Goal: Task Accomplishment & Management: Complete application form

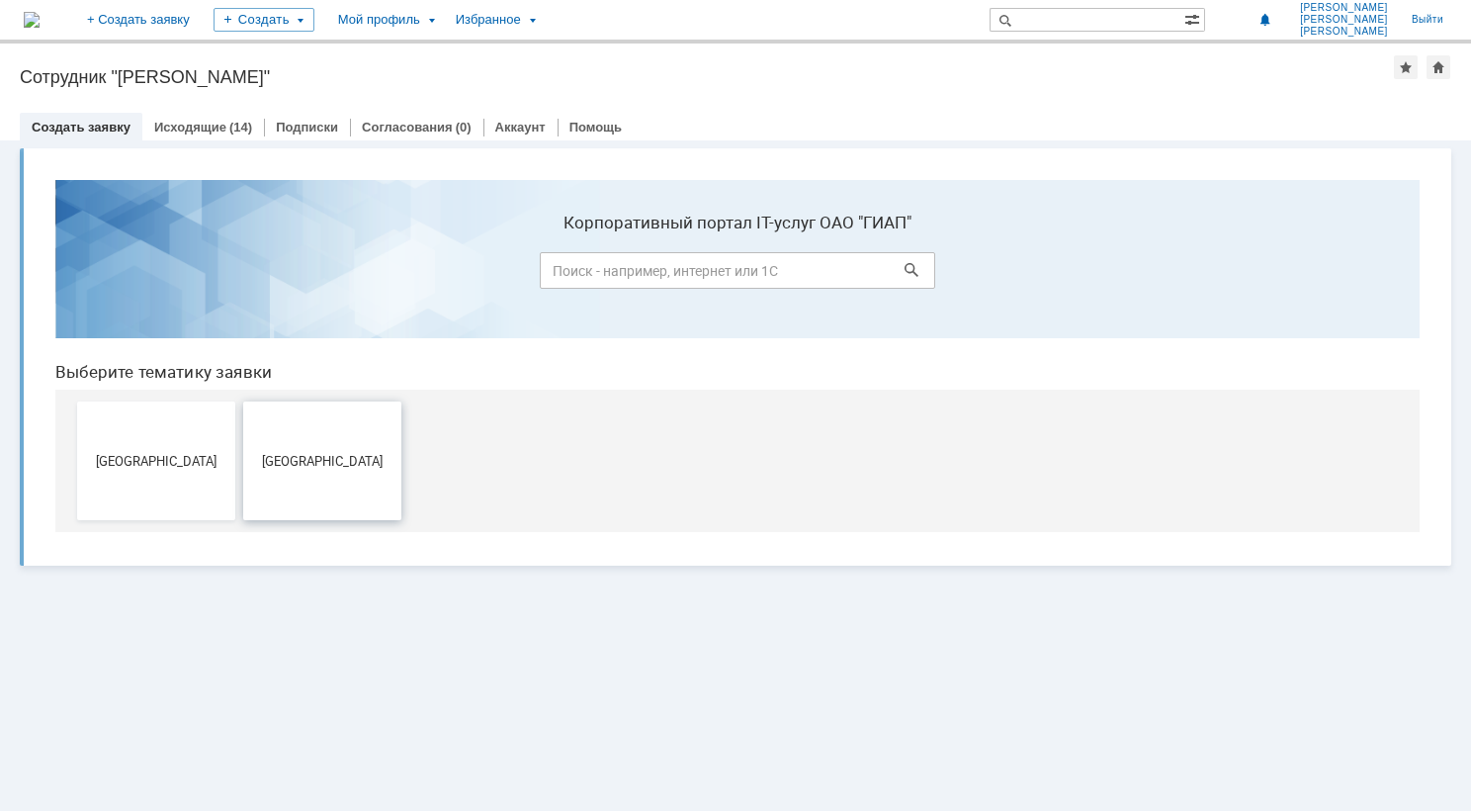
click at [304, 433] on button "[GEOGRAPHIC_DATA]" at bounding box center [322, 460] width 158 height 119
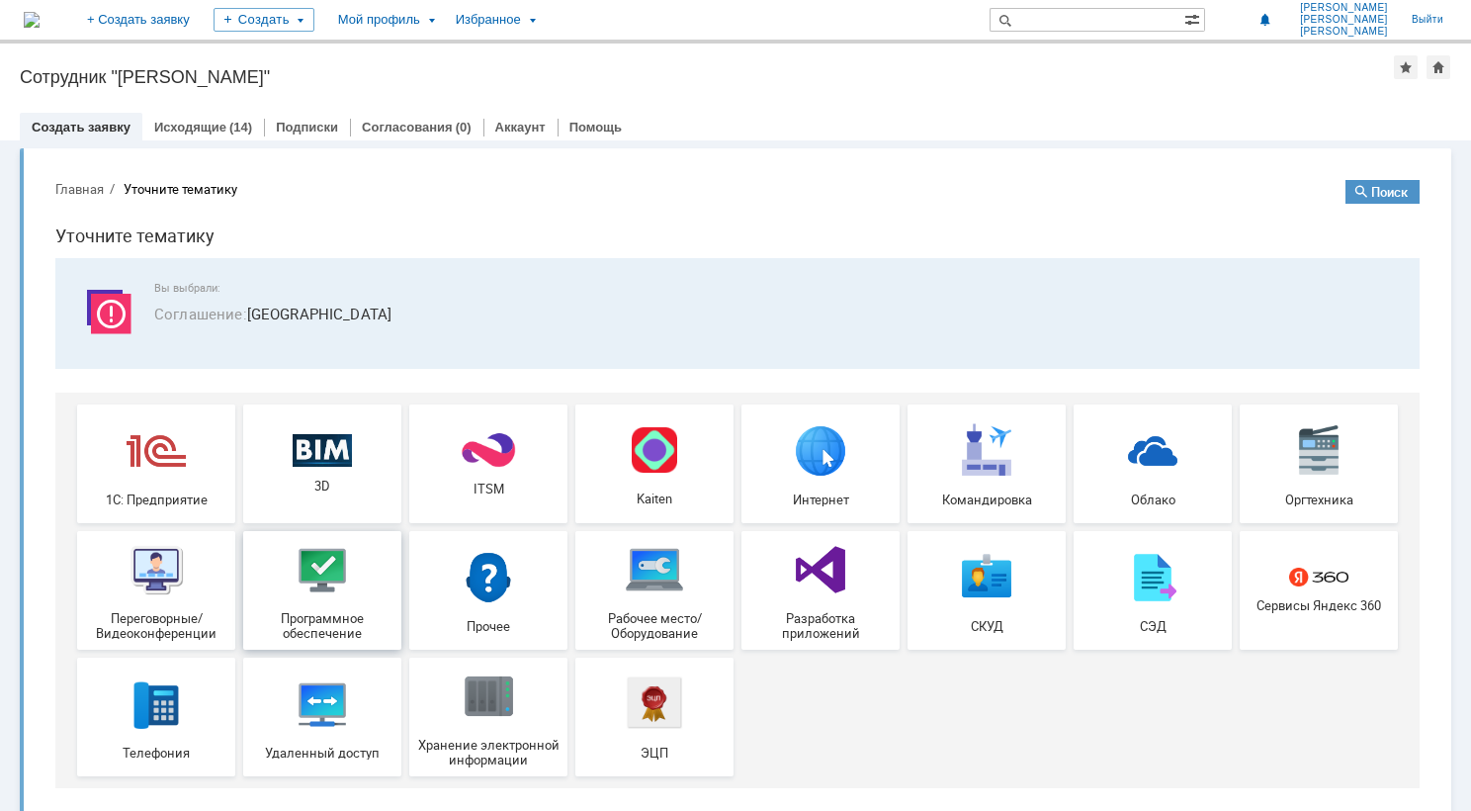
click at [309, 567] on img at bounding box center [322, 569] width 59 height 59
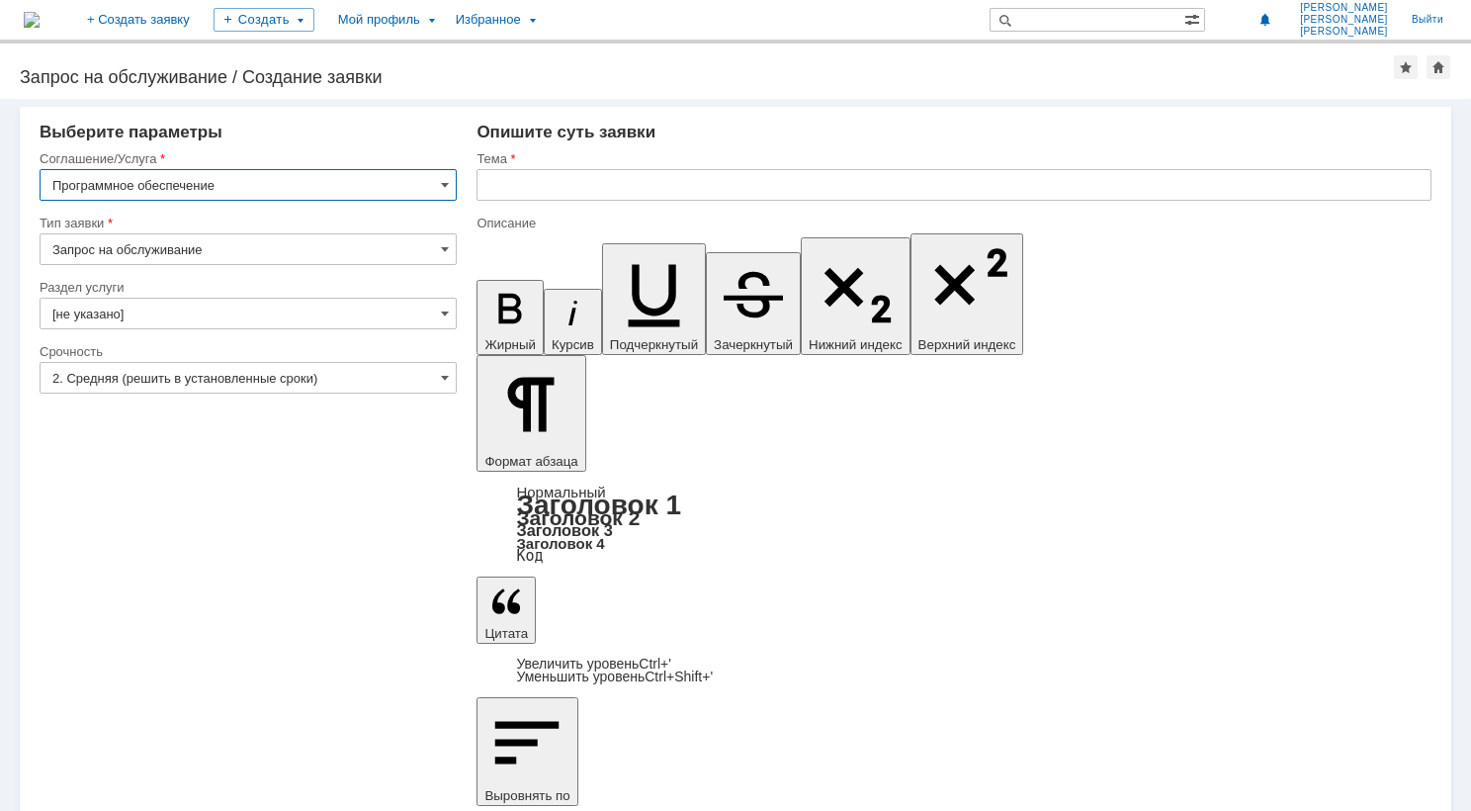
click at [529, 190] on input "text" at bounding box center [954, 185] width 955 height 32
type input "Проблемы с лицензией MS Office"
click at [714, 196] on input "Проблемы с лицензией MS Office" at bounding box center [954, 185] width 955 height 32
drag, startPoint x: 703, startPoint y: 195, endPoint x: 660, endPoint y: 192, distance: 42.6
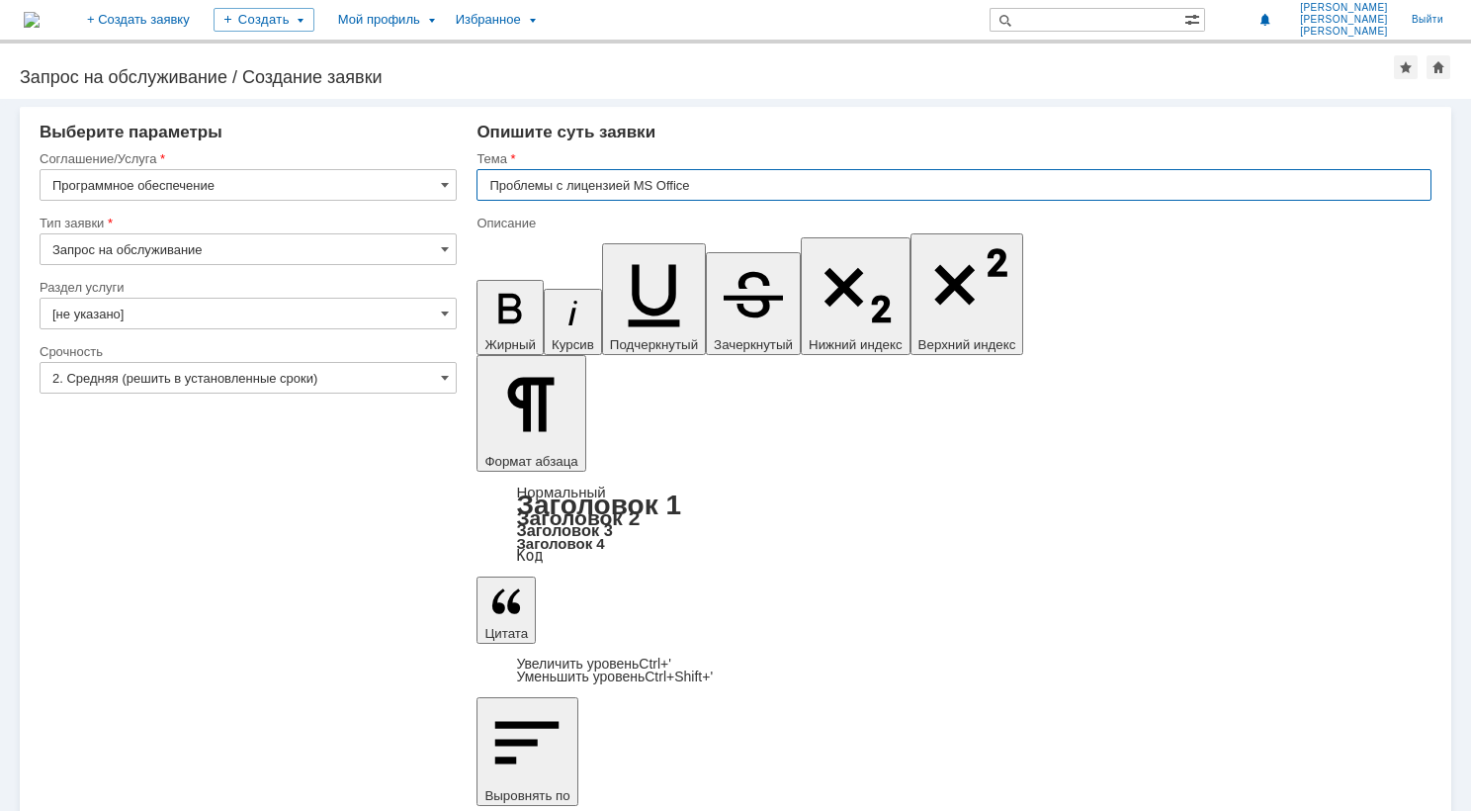
click at [660, 193] on input "Проблемы с лицензией MS Office" at bounding box center [954, 185] width 955 height 32
drag, startPoint x: 706, startPoint y: 186, endPoint x: 647, endPoint y: 265, distance: 98.9
click at [639, 186] on input "Проблемы с лицензией MS Office" at bounding box center [954, 185] width 955 height 32
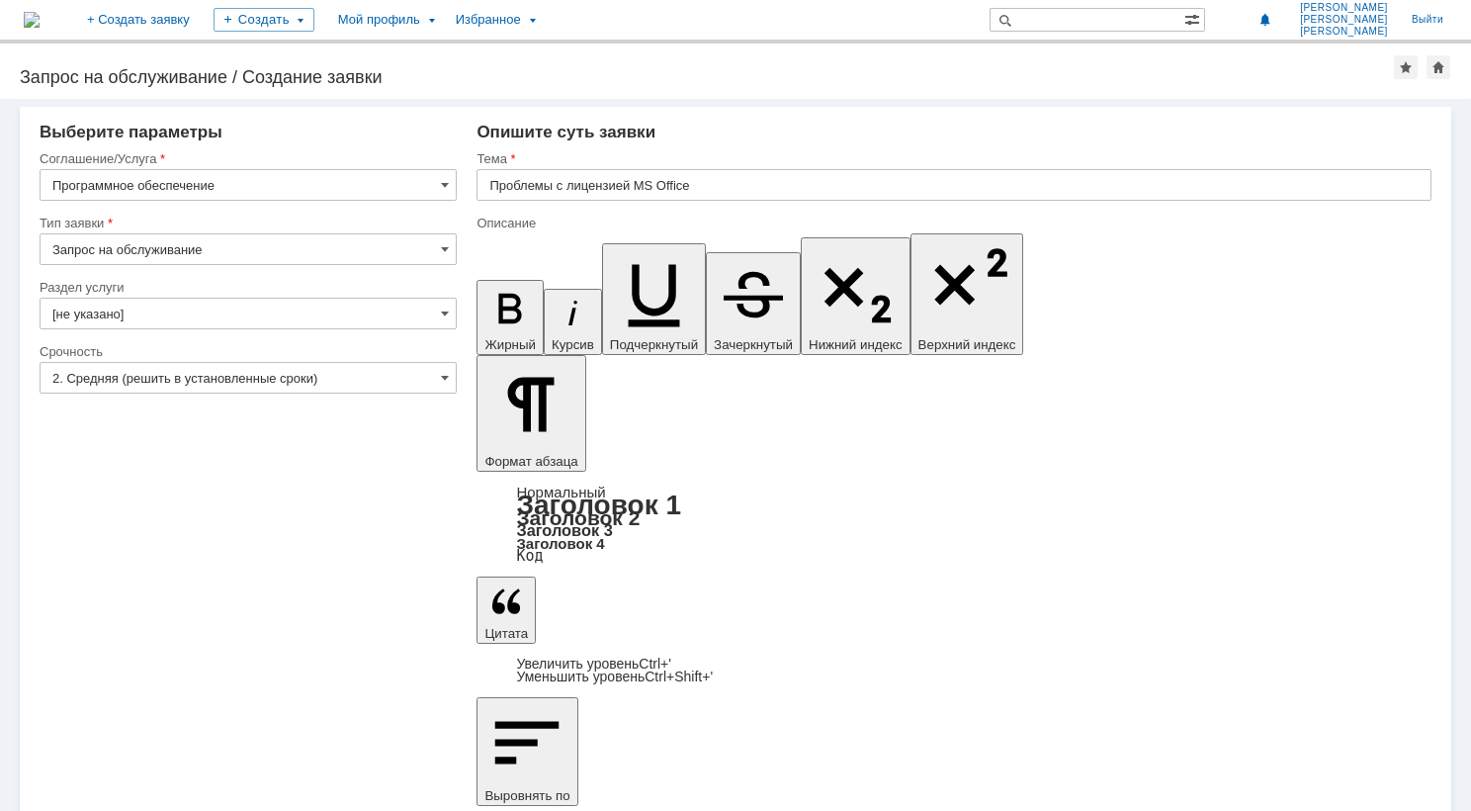
drag, startPoint x: 1058, startPoint y: 5880, endPoint x: 995, endPoint y: 5874, distance: 63.5
